Goal: Information Seeking & Learning: Check status

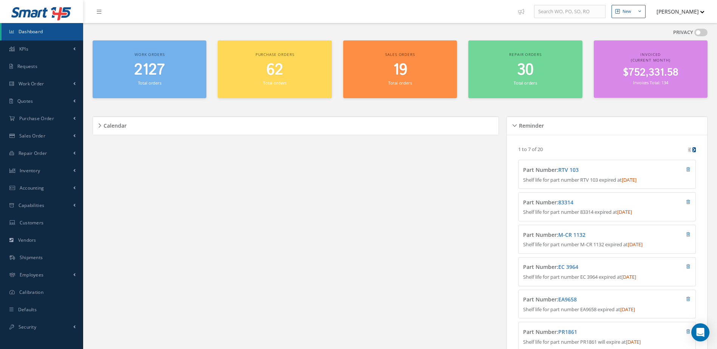
click at [153, 68] on span "2127" at bounding box center [149, 70] width 31 height 22
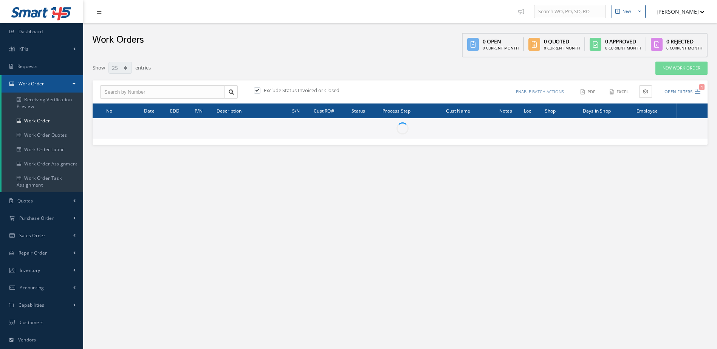
select select "25"
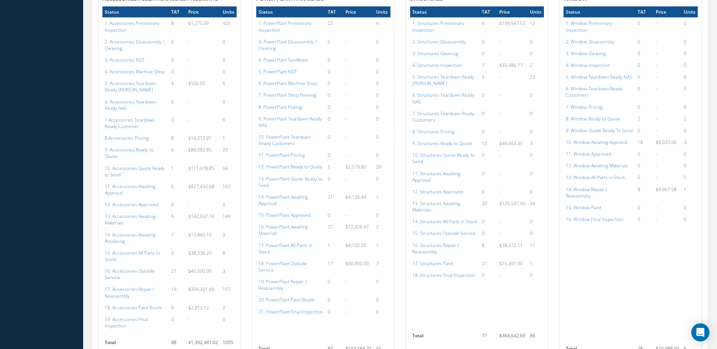
scroll to position [793, 0]
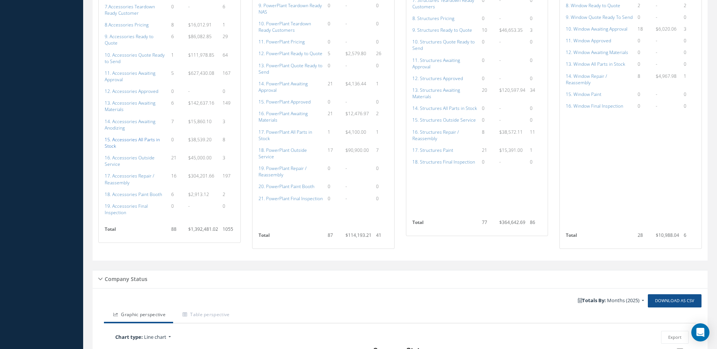
click at [131, 136] on a=115&excludeInternalCustomer=false&excludeInvoicedOrClosed=true&shop_id=14&filtersHidded"] "15. Accessories All Parts in Stock" at bounding box center [132, 142] width 55 height 13
click at [291, 132] on a=136&excludeInternalCustomer=false&excludeInvoicedOrClosed=true&shop_id=15&filtersHidded"] "17. PowerPlant All Parts in Stock" at bounding box center [285, 135] width 54 height 13
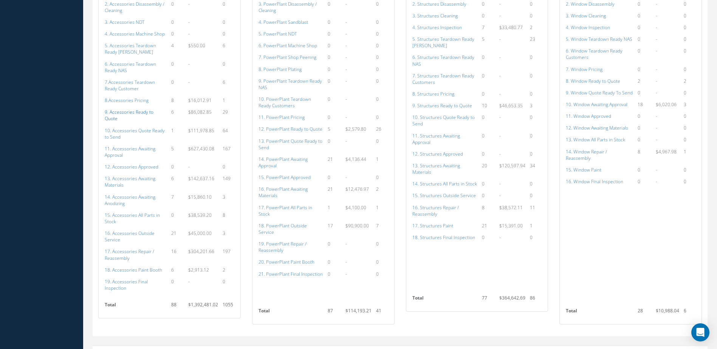
click at [153, 112] on a=109&excludeInternalCustomer=false&excludeInvoicedOrClosed=true&shop_id=14&filtersHidded"] "9. Accessories Ready to Quote" at bounding box center [129, 115] width 49 height 13
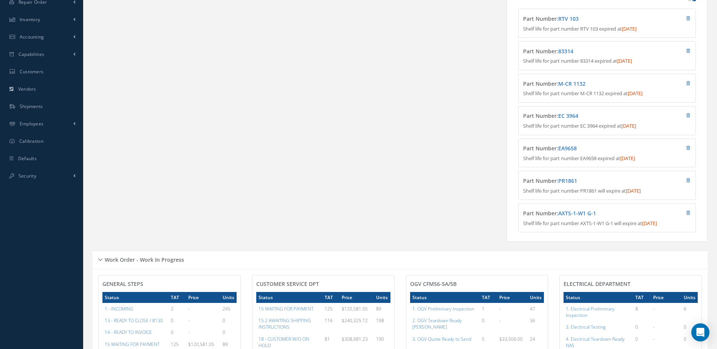
scroll to position [0, 0]
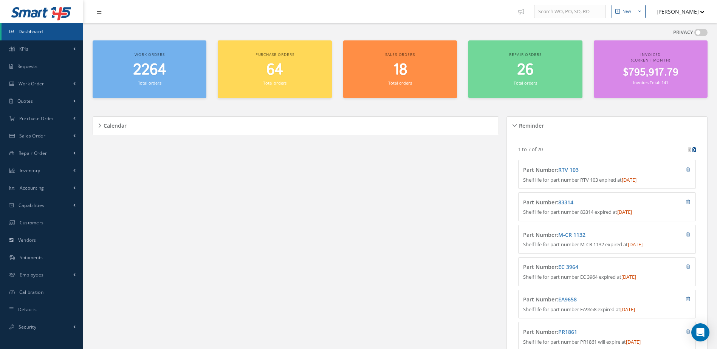
click at [30, 34] on span "Dashboard" at bounding box center [31, 31] width 25 height 6
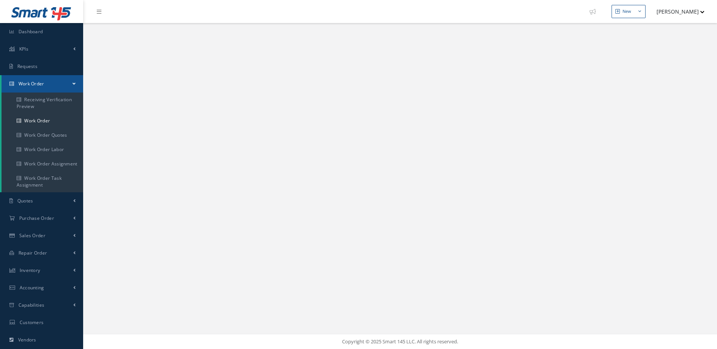
select select "25"
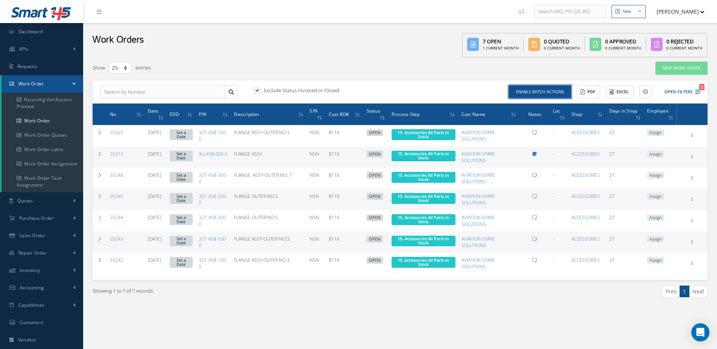
click at [549, 94] on button "Enable batch actions" at bounding box center [540, 91] width 62 height 13
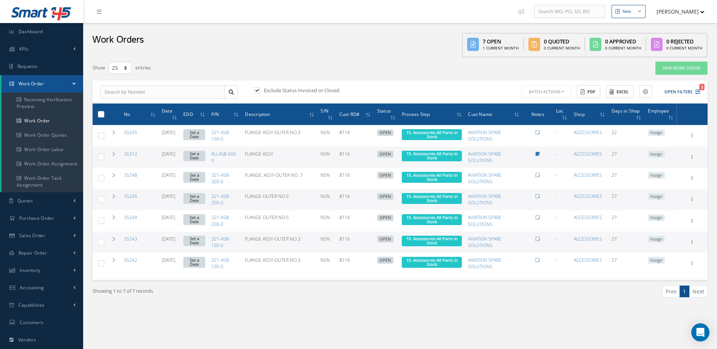
click at [104, 114] on label at bounding box center [104, 114] width 0 height 6
click at [101, 114] on input "checkbox" at bounding box center [101, 115] width 5 height 5
checkbox input "true"
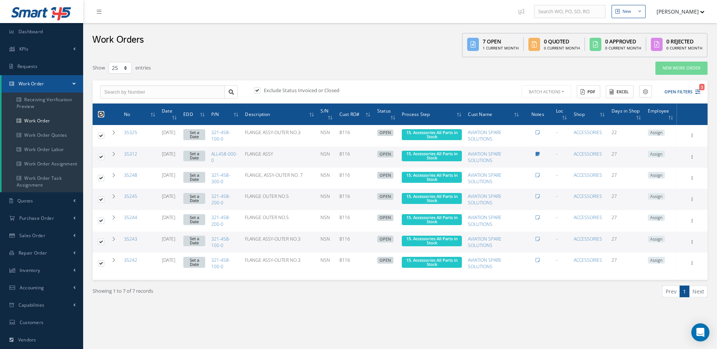
checkbox input "true"
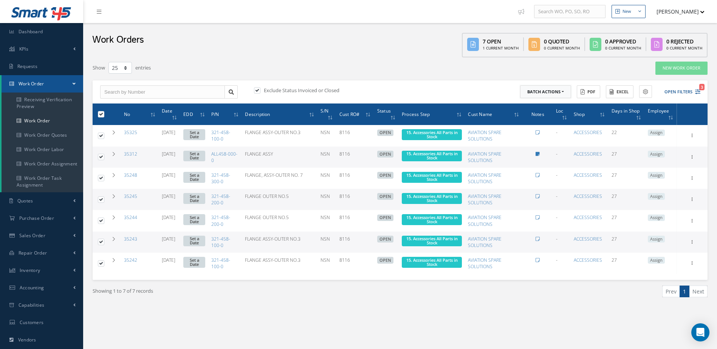
click at [544, 91] on button "Batch Actions" at bounding box center [545, 91] width 51 height 13
click at [536, 107] on link "Update Work Orders" at bounding box center [550, 104] width 60 height 10
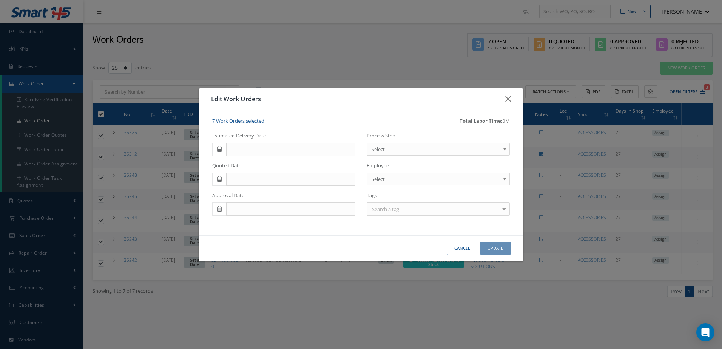
click at [382, 144] on link "Select" at bounding box center [438, 149] width 143 height 13
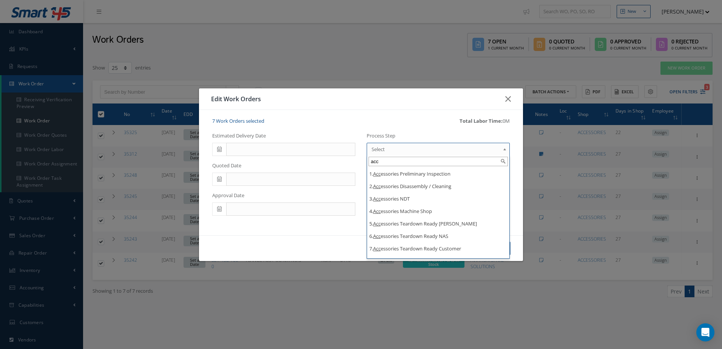
type input "acc"
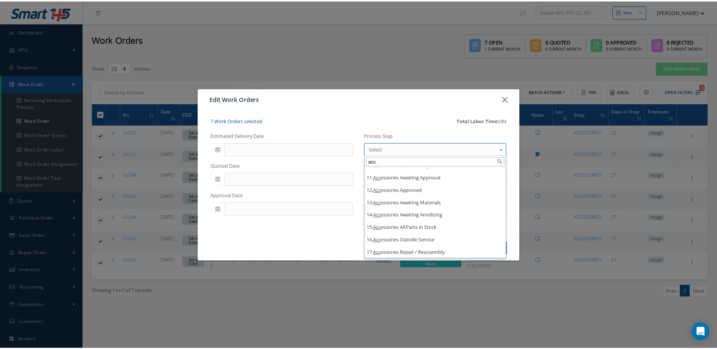
scroll to position [136, 0]
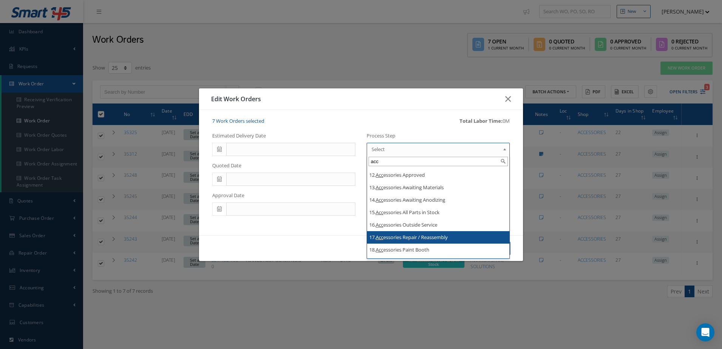
drag, startPoint x: 435, startPoint y: 214, endPoint x: 449, endPoint y: 238, distance: 27.6
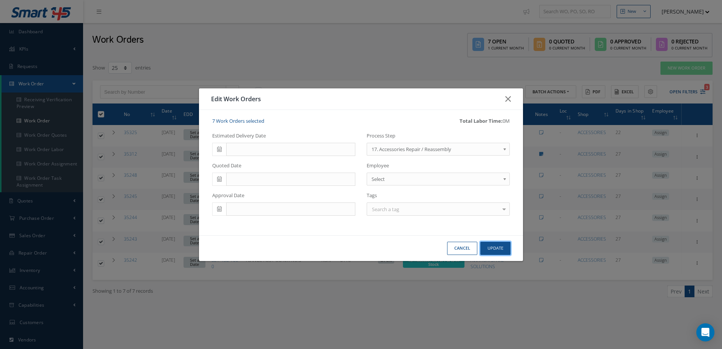
click at [505, 247] on button "Update" at bounding box center [496, 248] width 30 height 13
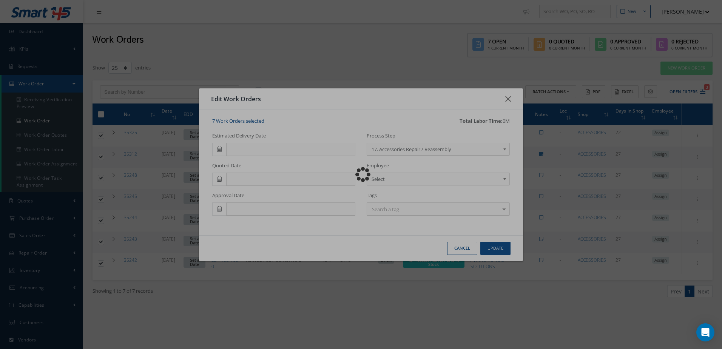
checkbox input "false"
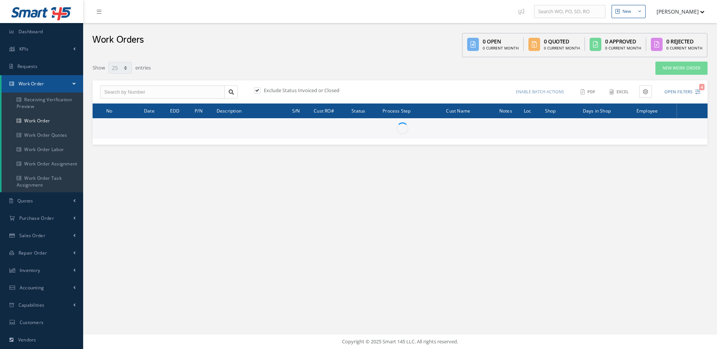
select select "25"
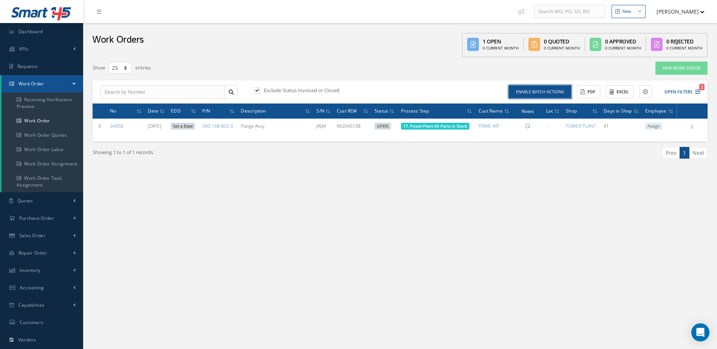
click at [537, 91] on button "Enable batch actions" at bounding box center [540, 91] width 62 height 13
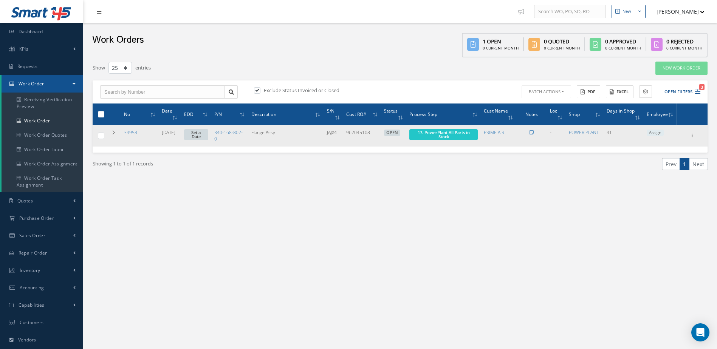
click at [104, 135] on label at bounding box center [104, 135] width 0 height 6
click at [99, 135] on input "checkbox" at bounding box center [101, 136] width 5 height 5
checkbox input "true"
click at [459, 137] on span "17. PowerPlant All Parts in Stock" at bounding box center [443, 134] width 68 height 11
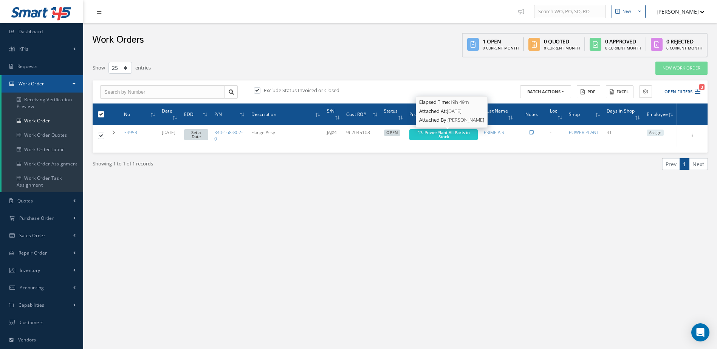
click at [445, 136] on span "17. PowerPlant All Parts in Stock" at bounding box center [443, 135] width 52 height 10
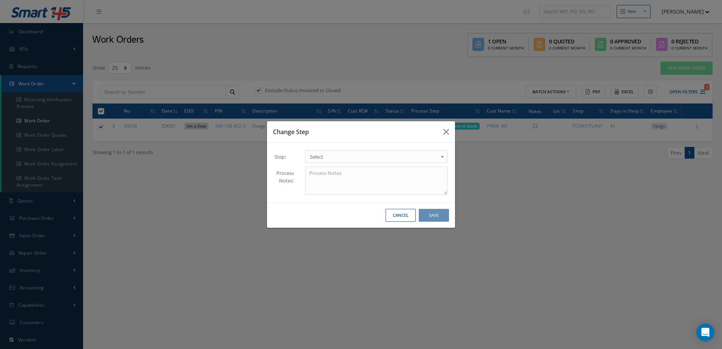
click at [363, 155] on span "Select" at bounding box center [374, 156] width 128 height 9
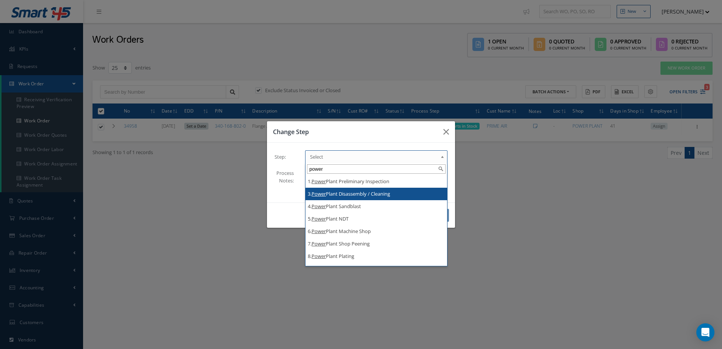
type input "power"
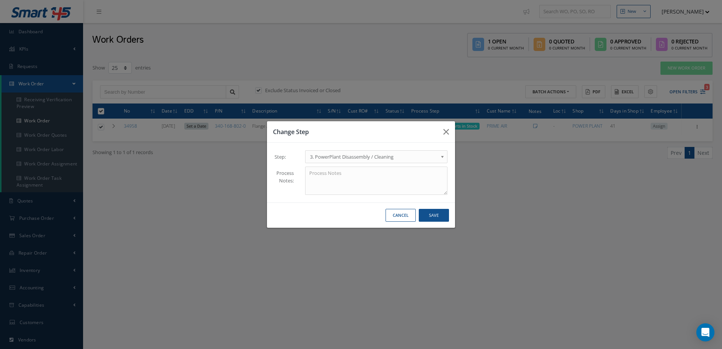
drag, startPoint x: 442, startPoint y: 156, endPoint x: 437, endPoint y: 155, distance: 4.9
click at [442, 156] on b at bounding box center [444, 159] width 7 height 12
click at [436, 215] on button "Save" at bounding box center [434, 215] width 30 height 13
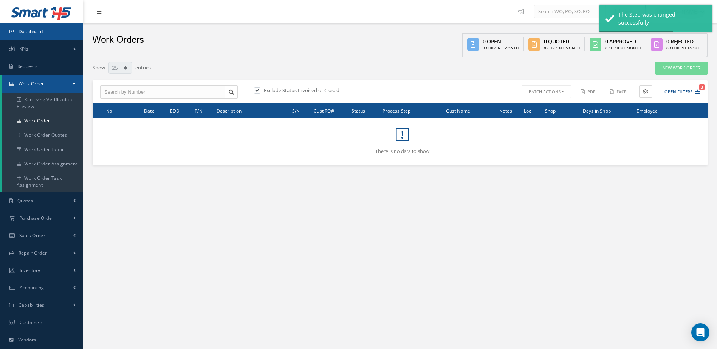
click at [49, 29] on link "Dashboard" at bounding box center [41, 31] width 83 height 17
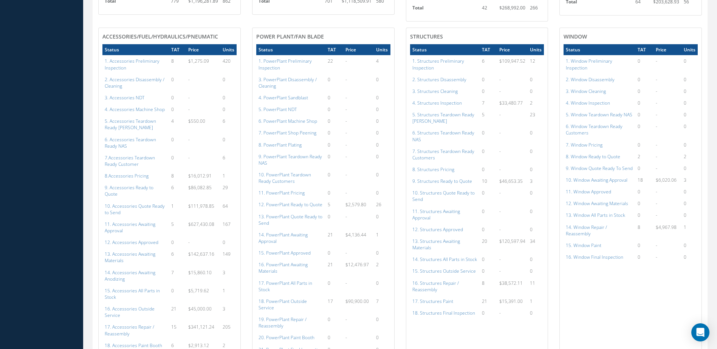
scroll to position [756, 0]
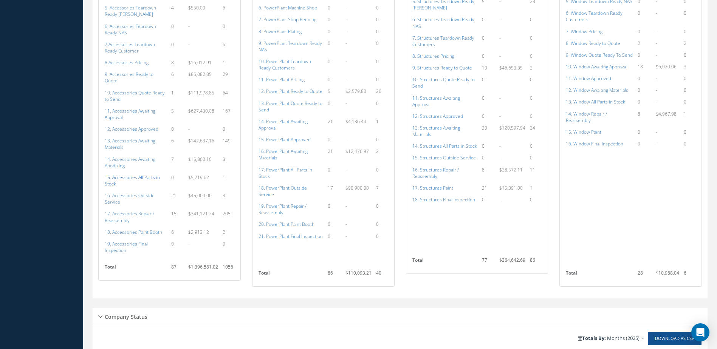
click at [133, 174] on a=115&excludeInternalCustomer=false&excludeInvoicedOrClosed=true&shop_id=14&filtersHidded"] "15. Accessories All Parts in Stock" at bounding box center [132, 180] width 55 height 13
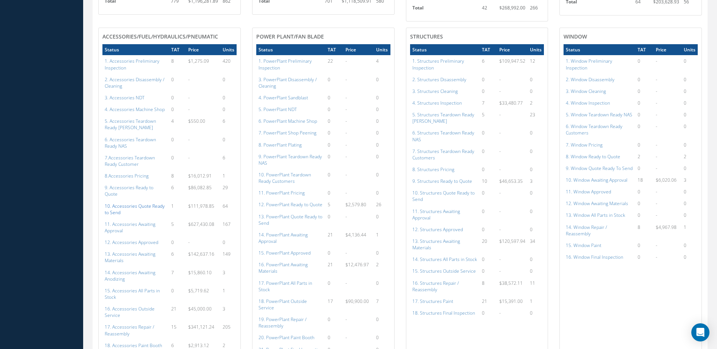
click at [144, 203] on a=110&excludeInternalCustomer=false&excludeInvoicedOrClosed=true&shop_id=14&filtersHidded"] "10. Accessories Quote Ready to Send" at bounding box center [135, 209] width 60 height 13
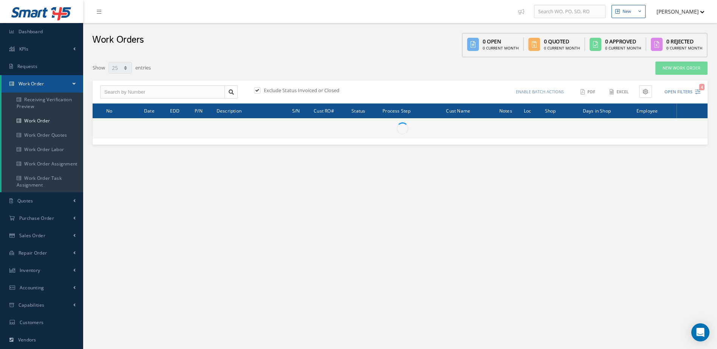
select select "25"
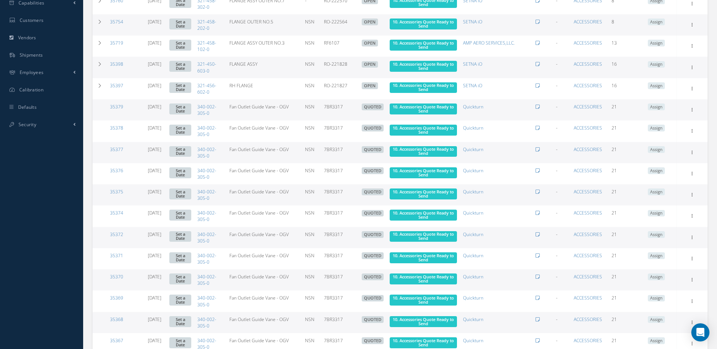
scroll to position [365, 0]
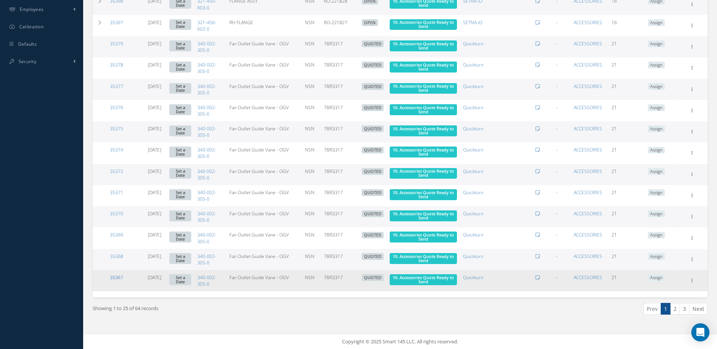
click at [117, 276] on link "35367" at bounding box center [116, 277] width 13 height 6
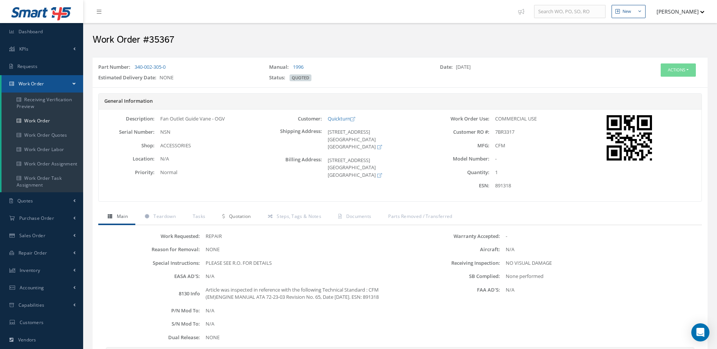
click at [247, 215] on span "Quotation" at bounding box center [240, 216] width 22 height 6
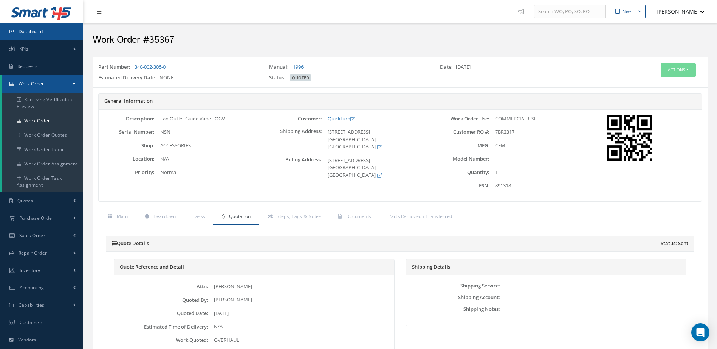
click at [43, 25] on link "Dashboard" at bounding box center [41, 31] width 83 height 17
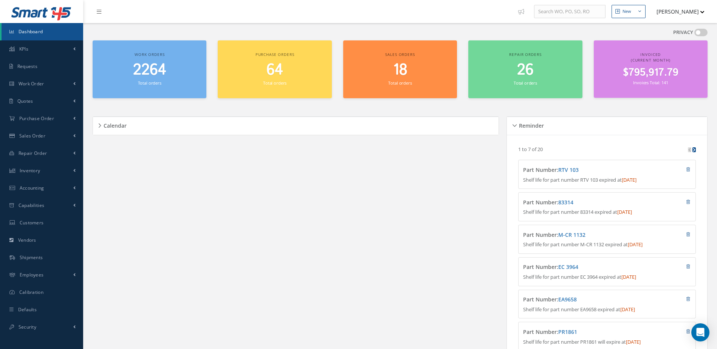
click at [138, 78] on span "2264" at bounding box center [149, 70] width 33 height 22
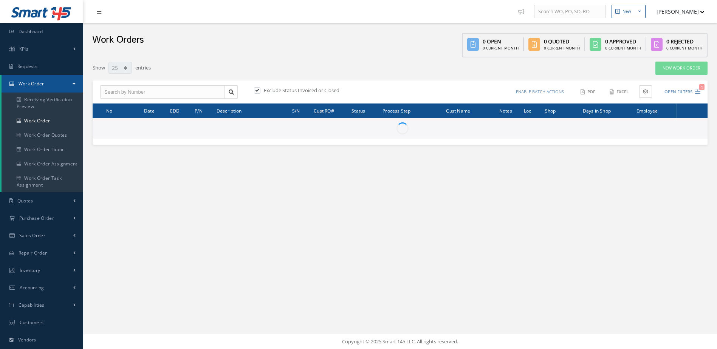
select select "25"
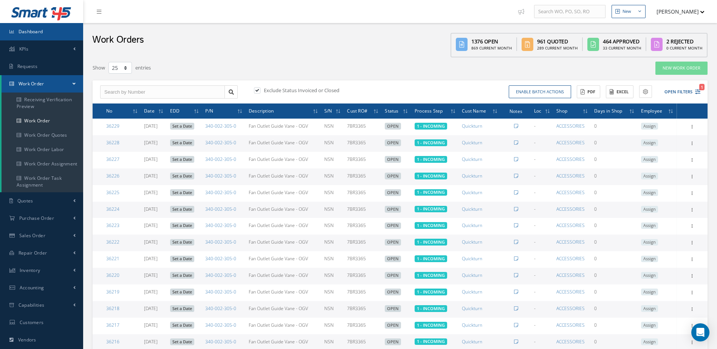
click at [63, 26] on link "Dashboard" at bounding box center [41, 31] width 83 height 17
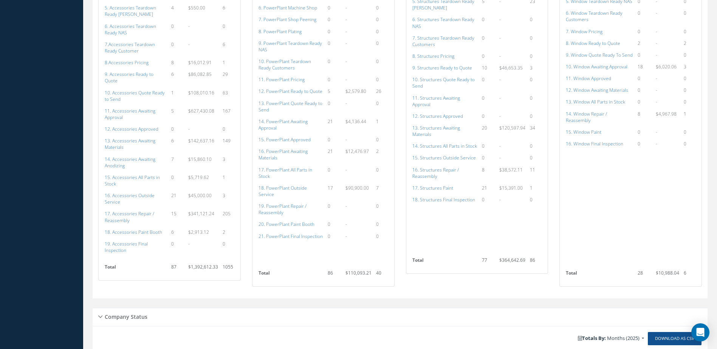
scroll to position [907, 0]
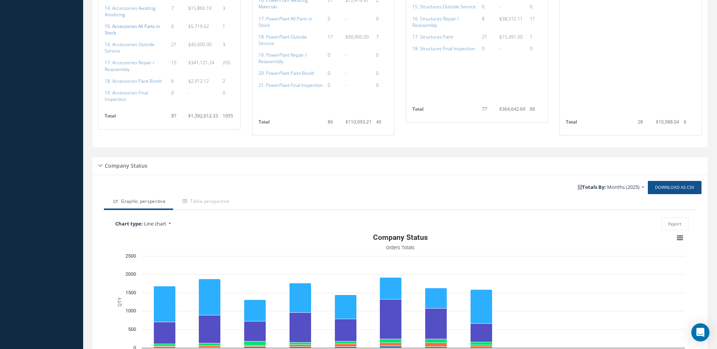
click at [128, 23] on a=115&excludeInternalCustomer=false&excludeInvoicedOrClosed=true&shop_id=14&filtersHidded"] "15. Accessories All Parts in Stock" at bounding box center [132, 29] width 55 height 13
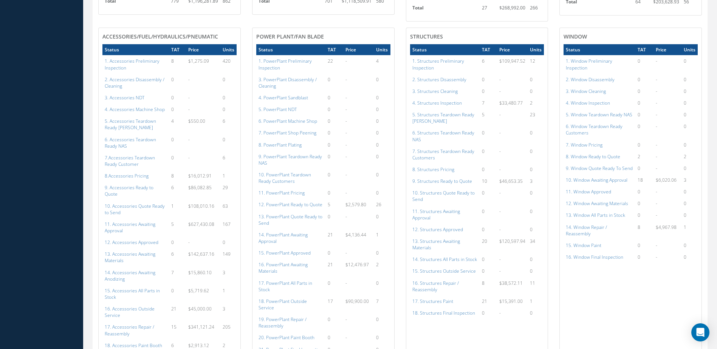
scroll to position [453, 0]
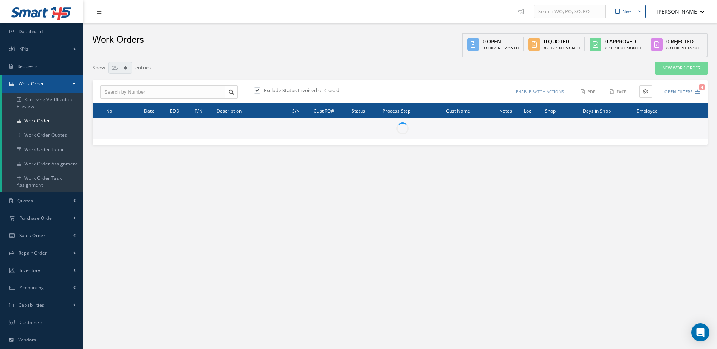
select select "25"
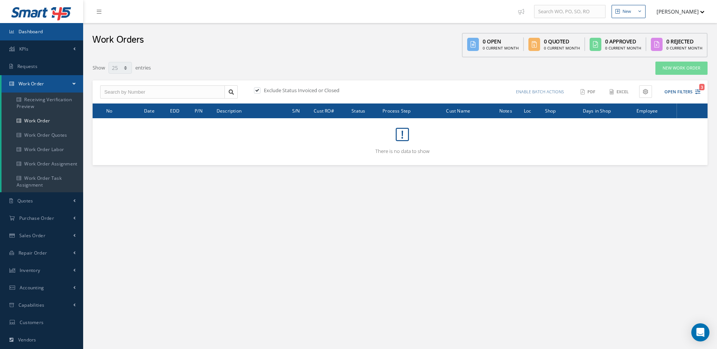
click at [30, 28] on span "Dashboard" at bounding box center [31, 31] width 25 height 6
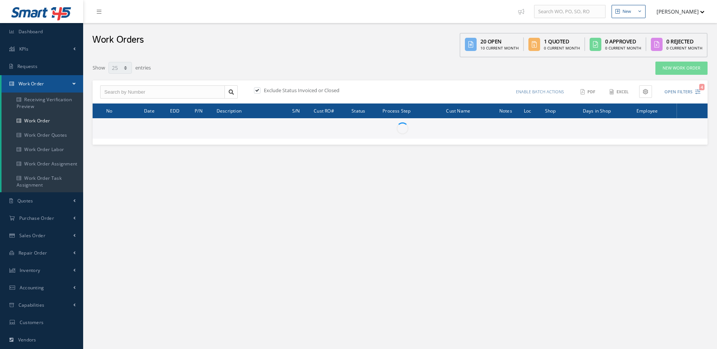
select select "25"
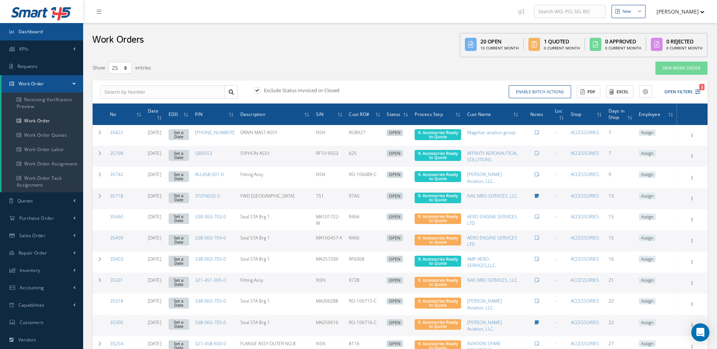
click at [41, 28] on span "Dashboard" at bounding box center [31, 31] width 25 height 6
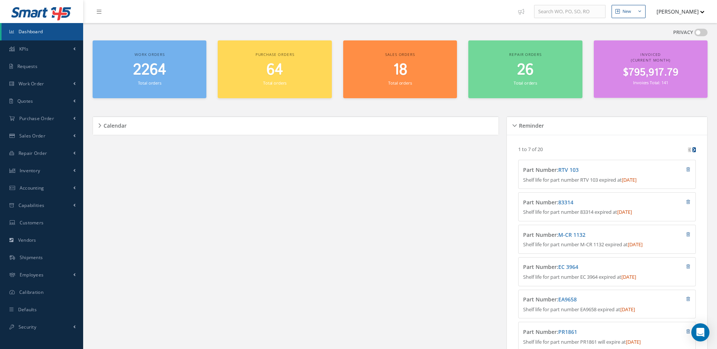
click at [157, 76] on span "2264" at bounding box center [149, 70] width 33 height 22
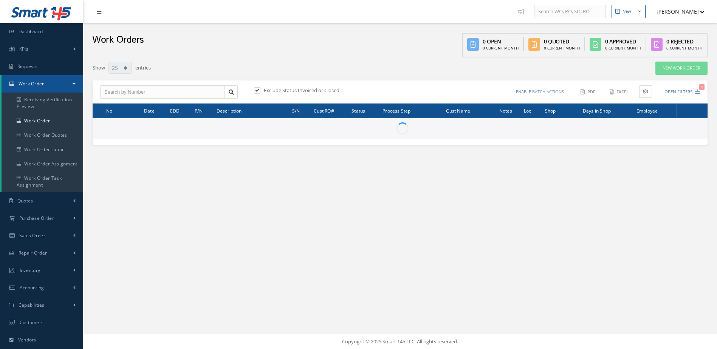
select select "25"
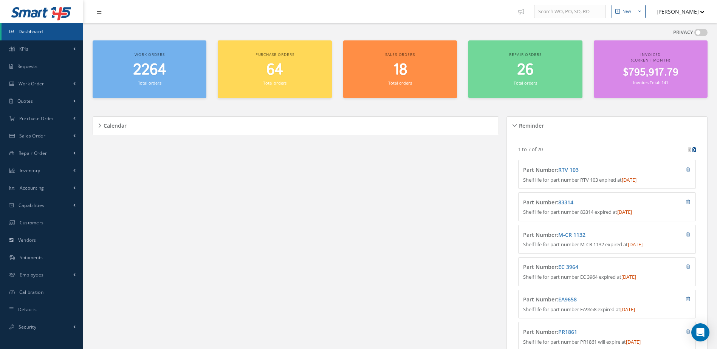
click at [138, 79] on span "2264" at bounding box center [149, 70] width 33 height 22
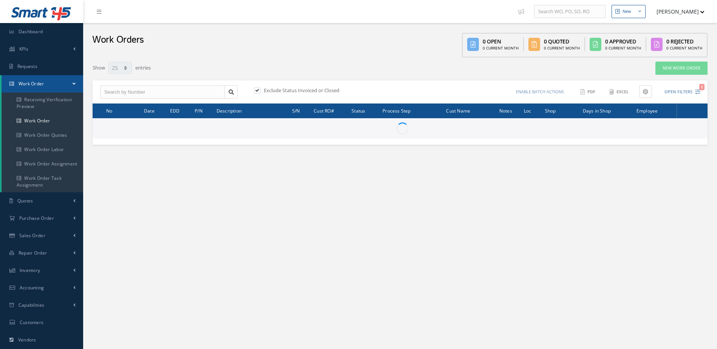
select select "25"
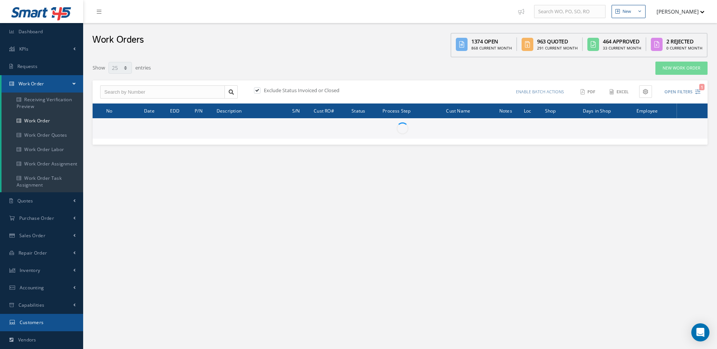
click at [37, 325] on span "Customers" at bounding box center [32, 322] width 24 height 6
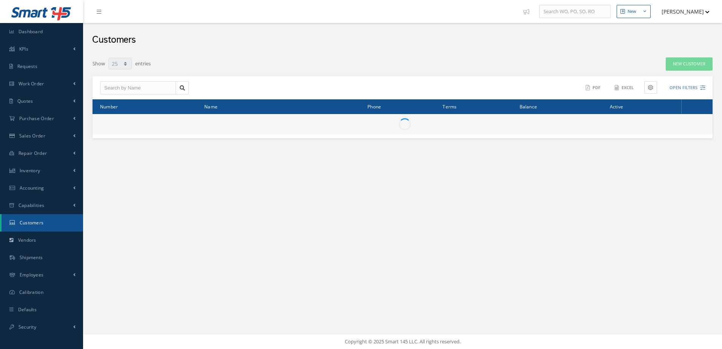
select select "25"
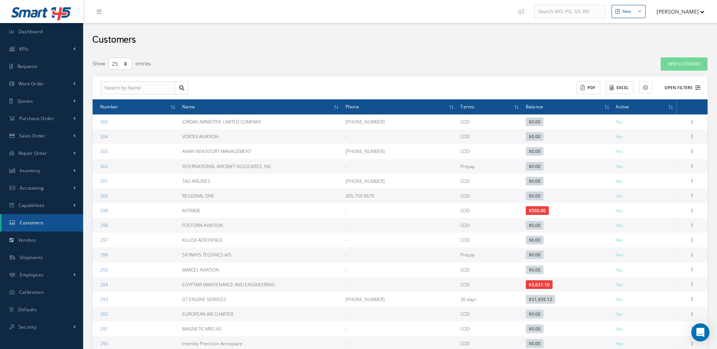
click at [671, 87] on button "Open Filters" at bounding box center [678, 88] width 43 height 12
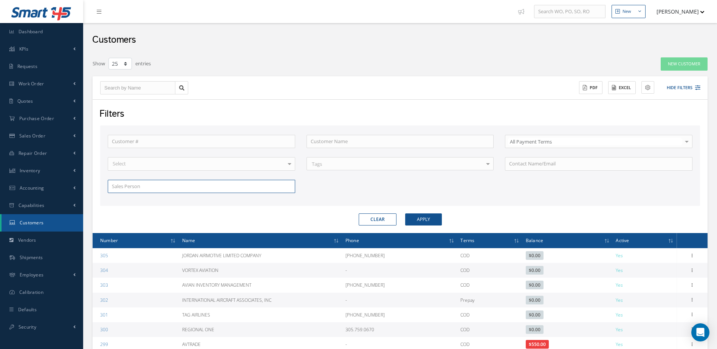
click at [279, 184] on input "text" at bounding box center [201, 187] width 187 height 14
click at [283, 188] on input "text" at bounding box center [201, 187] width 187 height 14
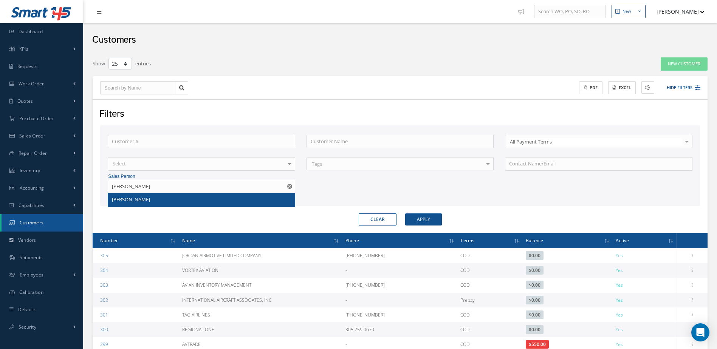
click at [241, 198] on div "Osvaldo Alba" at bounding box center [201, 200] width 179 height 8
type input "Osvaldo Alba"
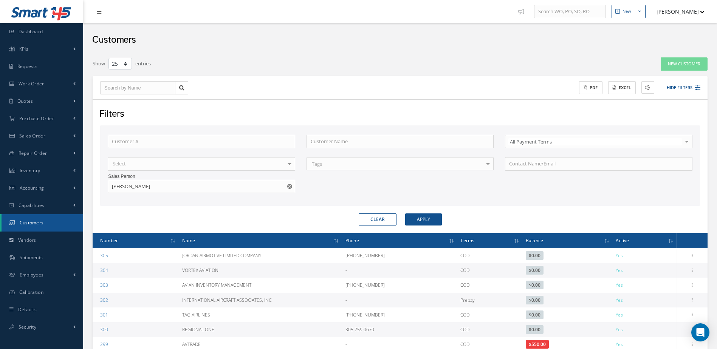
click at [416, 209] on form "Customer # Customer Name All Payment Terms All Payment Terms COD Prepay 30 days…" at bounding box center [400, 175] width 600 height 100
click at [433, 223] on button "Apply" at bounding box center [423, 219] width 37 height 12
click at [620, 90] on button "Excel" at bounding box center [622, 87] width 28 height 13
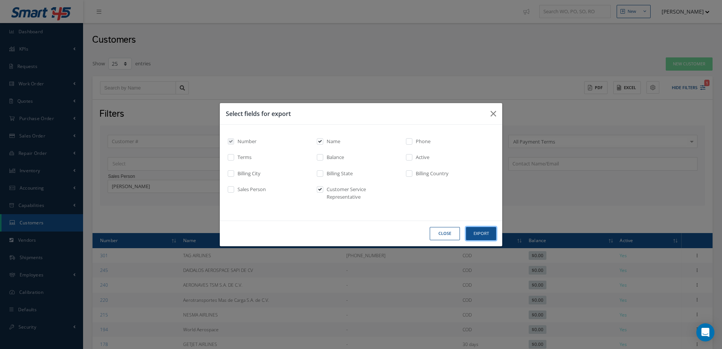
click at [0, 0] on button "Export" at bounding box center [0, 0] width 0 height 0
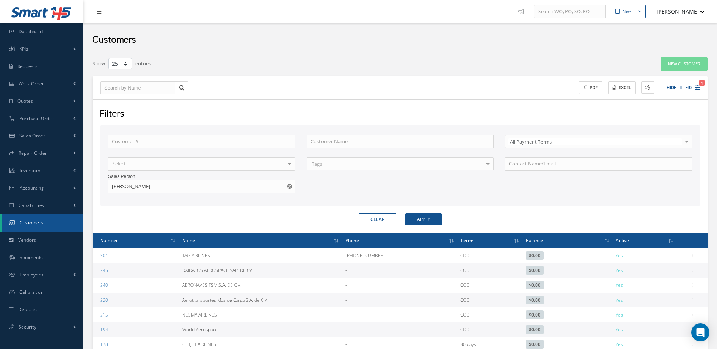
click at [286, 186] on button "button" at bounding box center [290, 187] width 9 height 14
click at [229, 186] on input "text" at bounding box center [201, 187] width 187 height 14
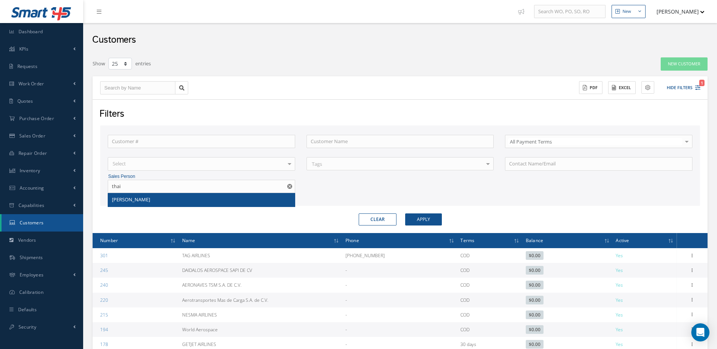
click at [224, 201] on div "Thaimi Socorro" at bounding box center [201, 200] width 179 height 8
type input "Thaimi Socorro"
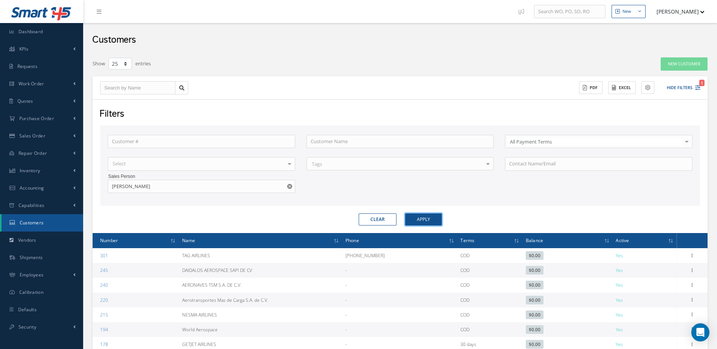
click at [422, 215] on button "Apply" at bounding box center [423, 219] width 37 height 12
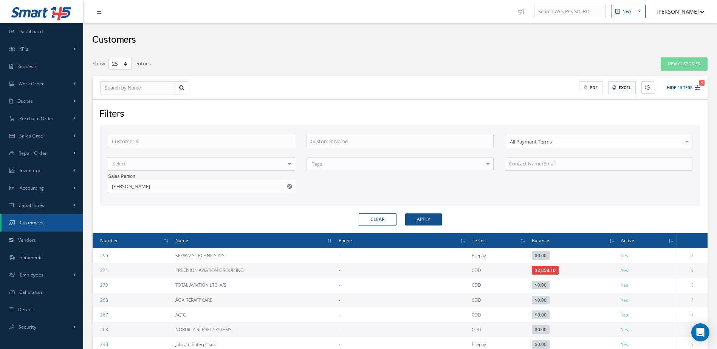
click at [618, 87] on button "Excel" at bounding box center [622, 87] width 28 height 13
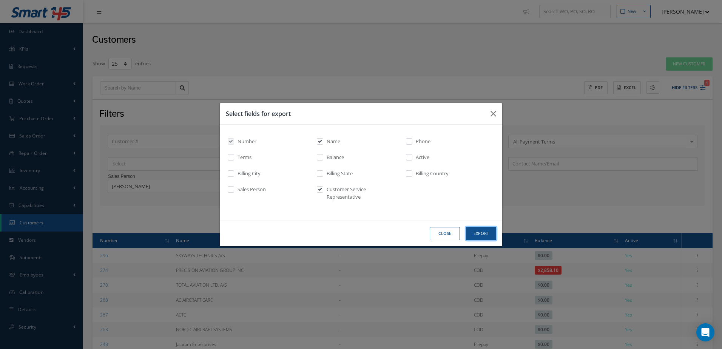
click at [0, 0] on button "Export" at bounding box center [0, 0] width 0 height 0
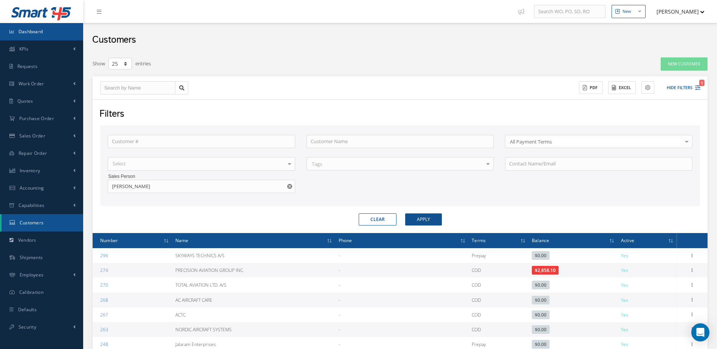
click at [36, 35] on link "Dashboard" at bounding box center [41, 31] width 83 height 17
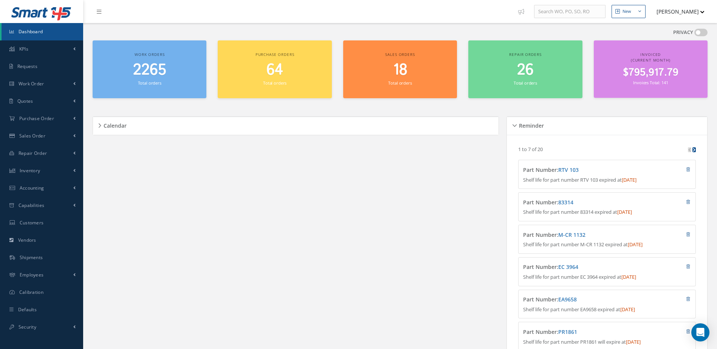
click at [612, 112] on div "Reminder Loading… 1 to 7 of 20 Part Number : RTV 103 Shelf life for part number…" at bounding box center [604, 254] width 205 height 295
click at [29, 32] on span "Dashboard" at bounding box center [31, 31] width 25 height 6
click at [588, 113] on div "Reminder Loading… 1 to 7 of 20 Part Number : RTV 103 Shelf life for part number…" at bounding box center [604, 254] width 205 height 295
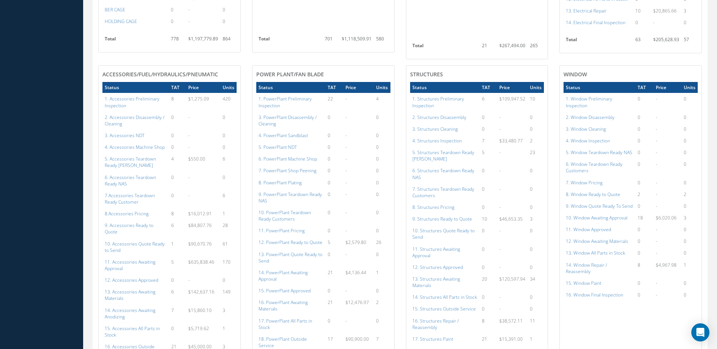
scroll to position [793, 0]
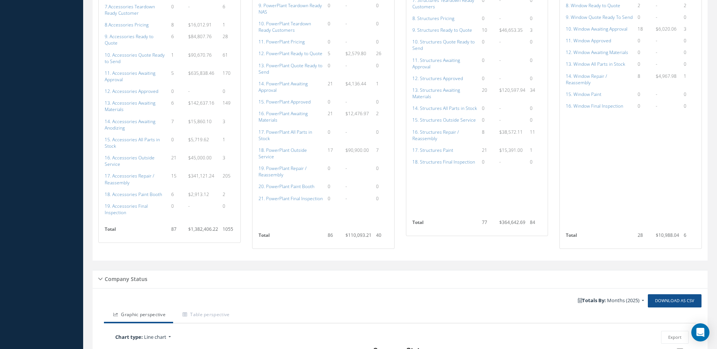
click at [577, 165] on td at bounding box center [630, 171] width 134 height 118
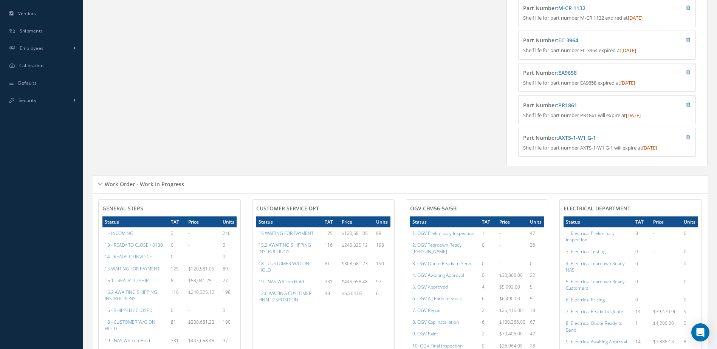
scroll to position [0, 0]
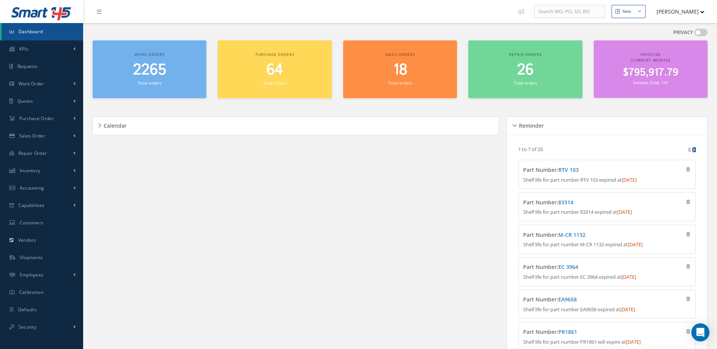
click at [158, 76] on span "2265" at bounding box center [149, 70] width 33 height 22
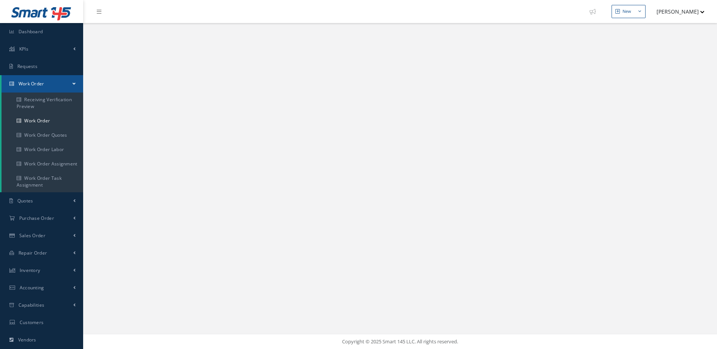
select select "25"
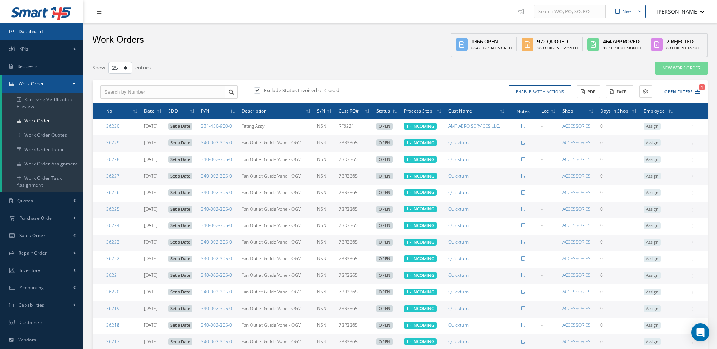
click at [42, 34] on span "Dashboard" at bounding box center [31, 31] width 25 height 6
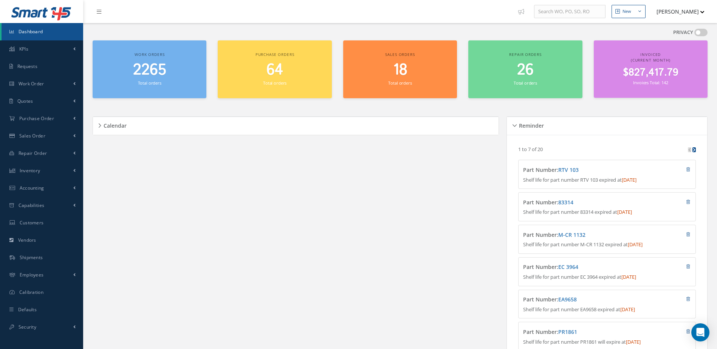
click at [35, 28] on span "Dashboard" at bounding box center [31, 31] width 25 height 6
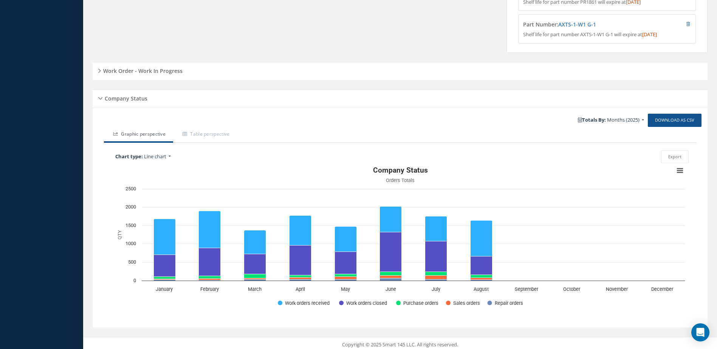
scroll to position [349, 0]
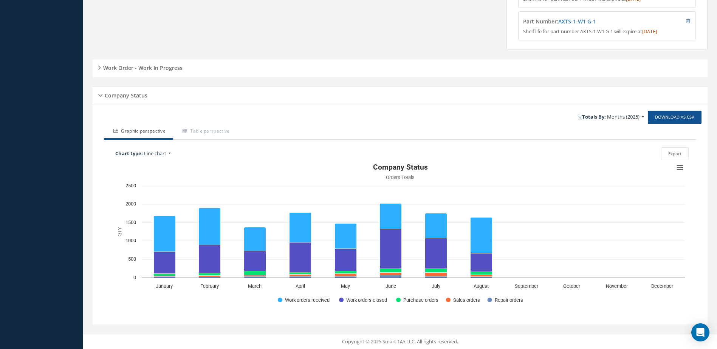
click at [151, 66] on h5 "Work Order - Work In Progress" at bounding box center [142, 66] width 82 height 9
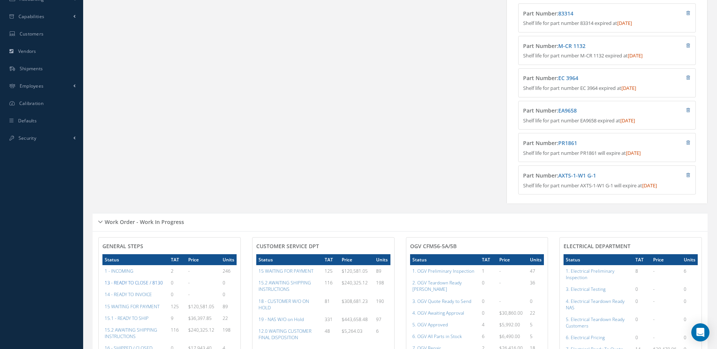
scroll to position [0, 0]
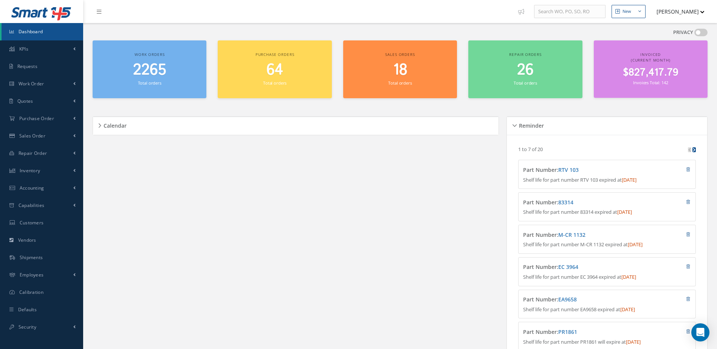
click at [642, 75] on span "$827,417.79" at bounding box center [651, 72] width 56 height 15
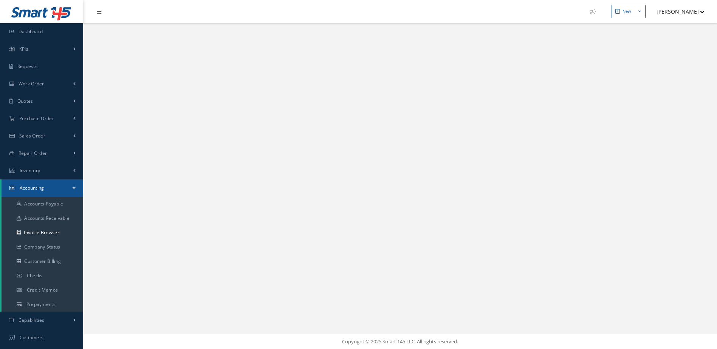
select select "25"
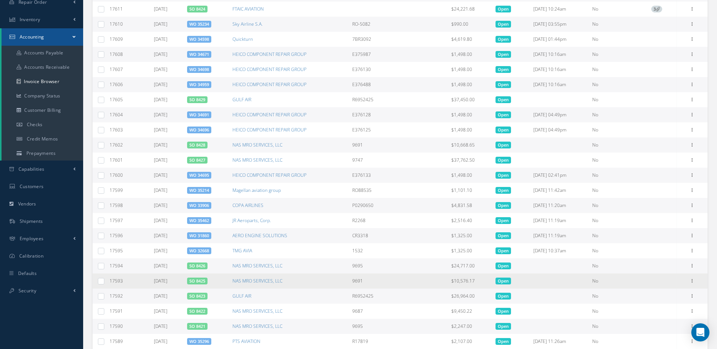
scroll to position [209, 0]
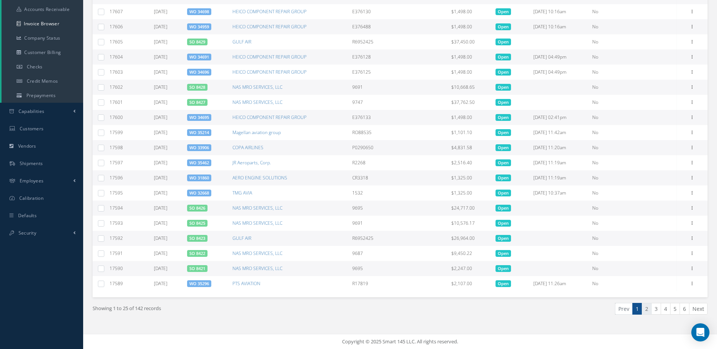
click at [648, 311] on link "2" at bounding box center [647, 309] width 10 height 12
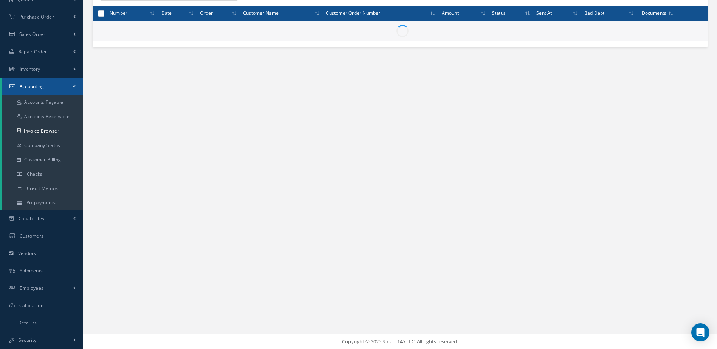
scroll to position [102, 0]
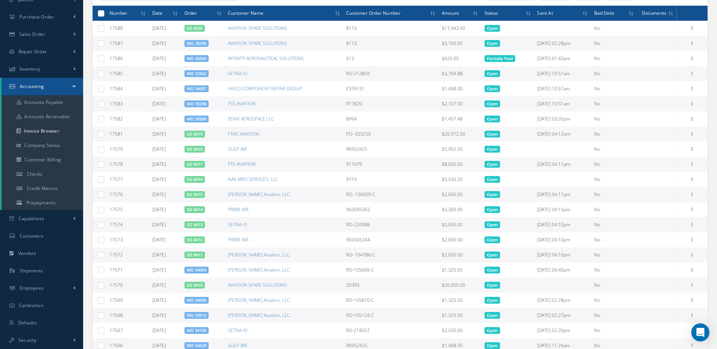
click at [206, 42] on link "WO 28290" at bounding box center [197, 43] width 20 height 6
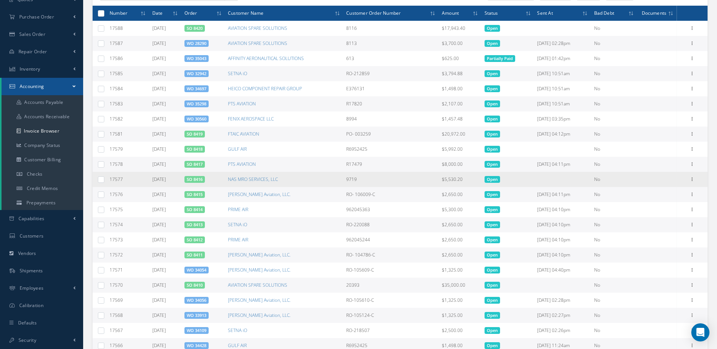
scroll to position [0, 0]
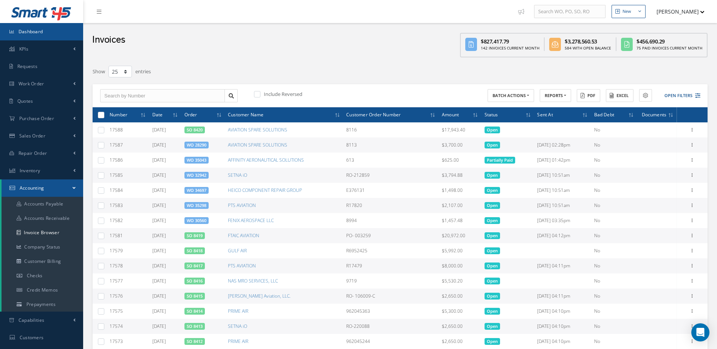
click at [45, 25] on link "Dashboard" at bounding box center [41, 31] width 83 height 17
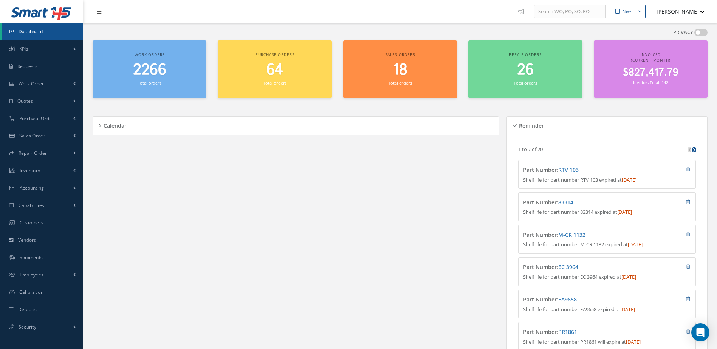
click at [46, 36] on link "Dashboard" at bounding box center [43, 31] width 82 height 17
click at [32, 30] on span "Dashboard" at bounding box center [31, 31] width 25 height 6
click at [36, 189] on span "Accounting" at bounding box center [32, 188] width 25 height 6
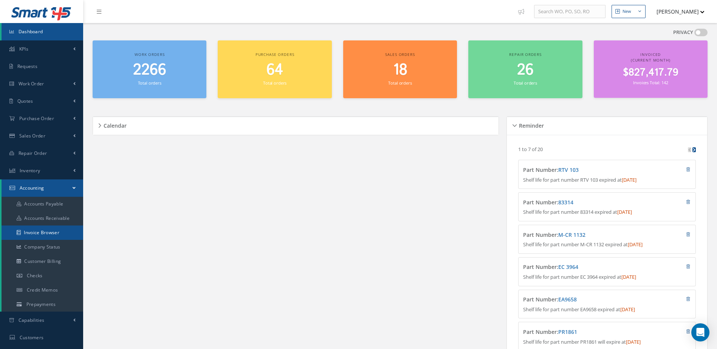
click at [47, 232] on link "Invoice Browser" at bounding box center [43, 233] width 82 height 14
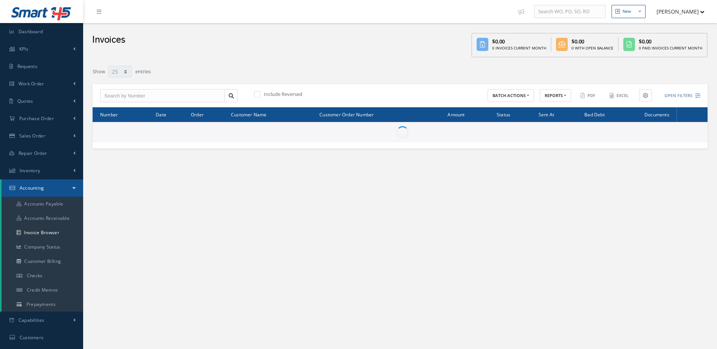
select select "25"
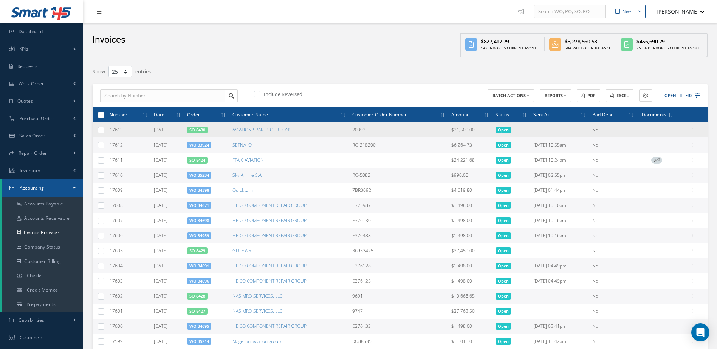
click at [205, 128] on link "SO 8430" at bounding box center [197, 130] width 16 height 6
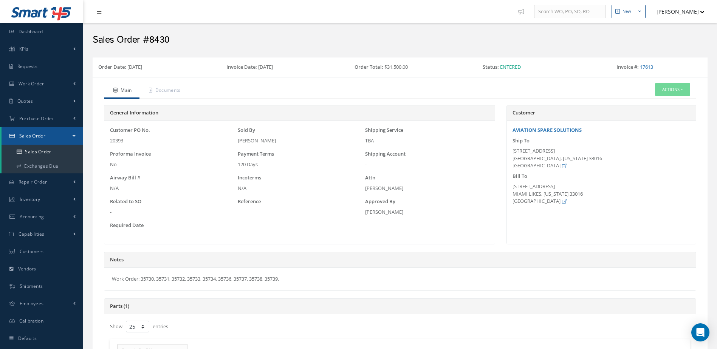
select select "25"
click at [54, 28] on link "Dashboard" at bounding box center [41, 31] width 83 height 17
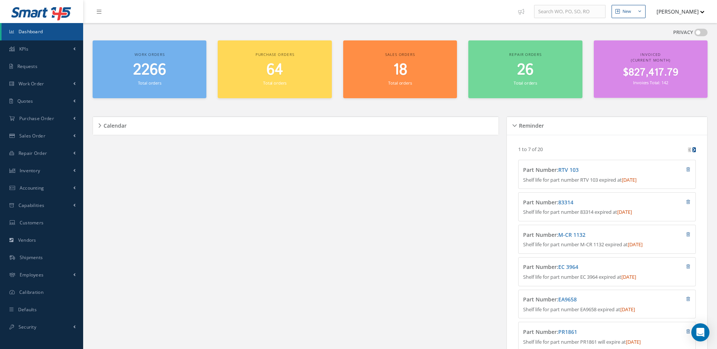
click at [641, 74] on span "$827,417.79" at bounding box center [651, 72] width 56 height 15
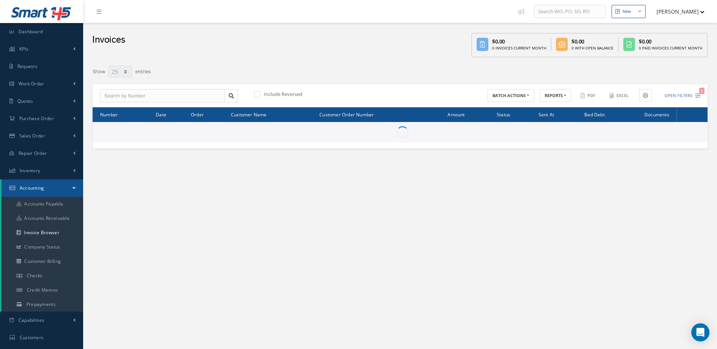
select select "25"
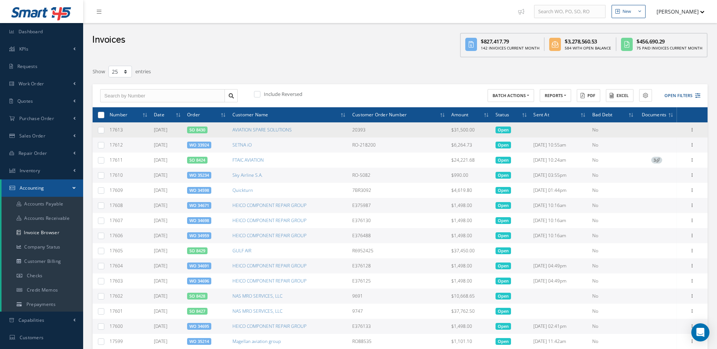
click at [202, 131] on link "SO 8430" at bounding box center [197, 130] width 16 height 6
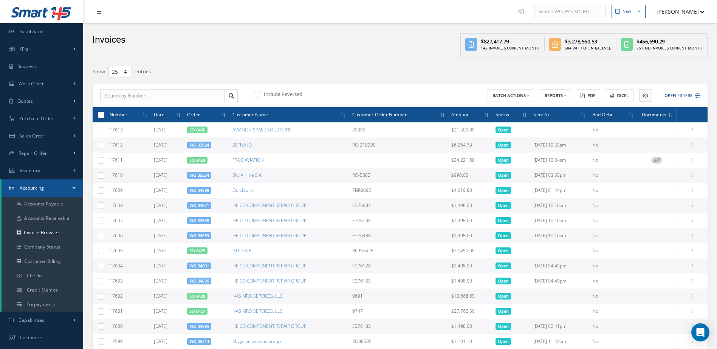
drag, startPoint x: 671, startPoint y: 95, endPoint x: 647, endPoint y: 96, distance: 24.2
click at [671, 97] on button "Open Filters" at bounding box center [678, 96] width 43 height 12
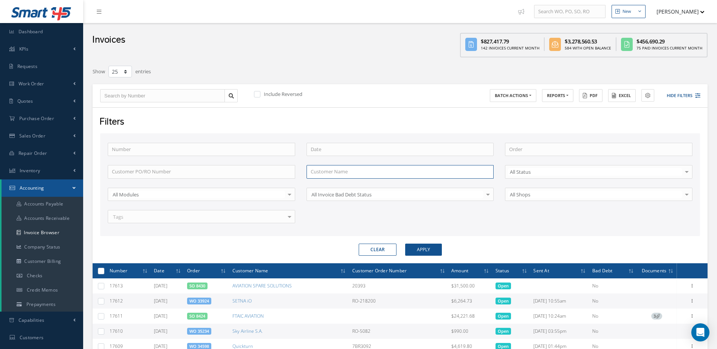
click at [346, 173] on input "text" at bounding box center [399, 172] width 187 height 14
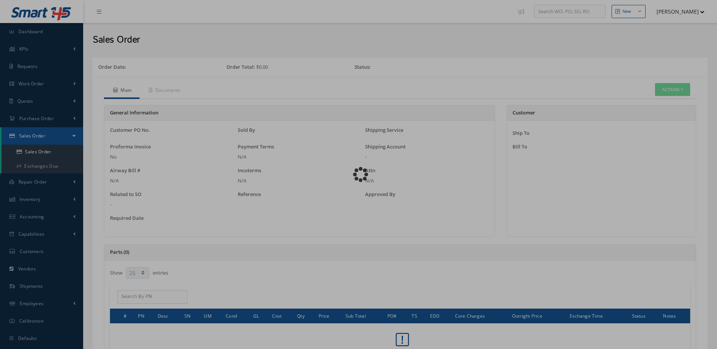
select select "25"
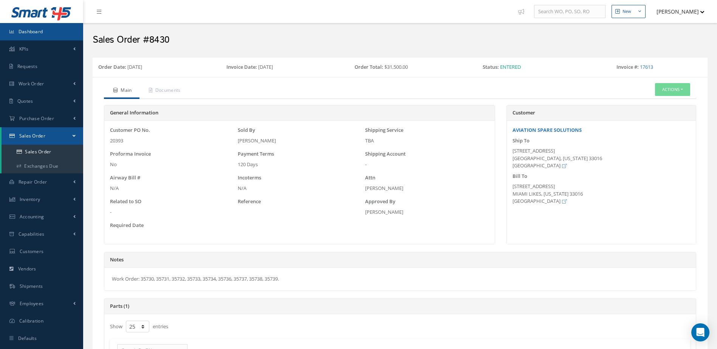
click at [36, 34] on span "Dashboard" at bounding box center [31, 31] width 25 height 6
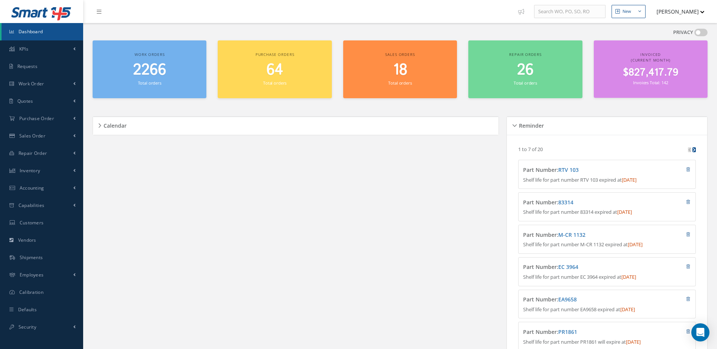
click at [48, 36] on link "Dashboard" at bounding box center [43, 31] width 82 height 17
click at [39, 32] on span "Dashboard" at bounding box center [31, 31] width 25 height 6
